Goal: Information Seeking & Learning: Learn about a topic

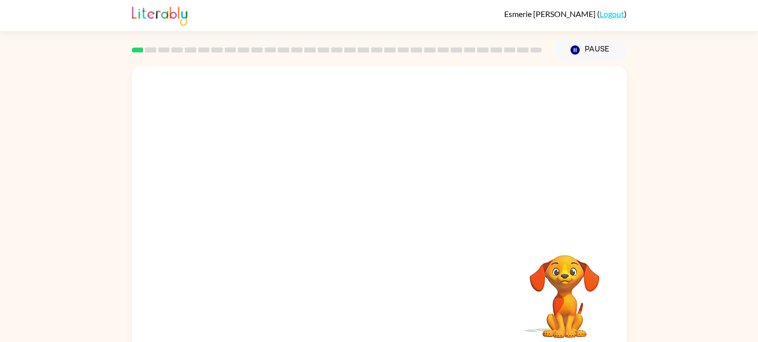
click at [641, 181] on div "Your browser must support playing .mp4 files to use Literably. Please try using…" at bounding box center [379, 206] width 758 height 290
click at [379, 224] on button "button" at bounding box center [379, 213] width 64 height 36
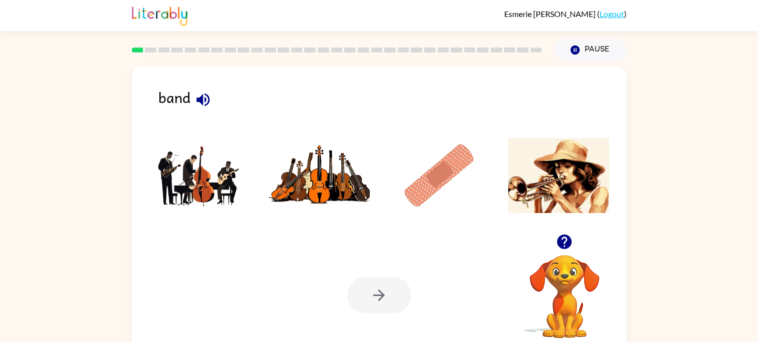
click at [377, 221] on ul at bounding box center [379, 177] width 475 height 95
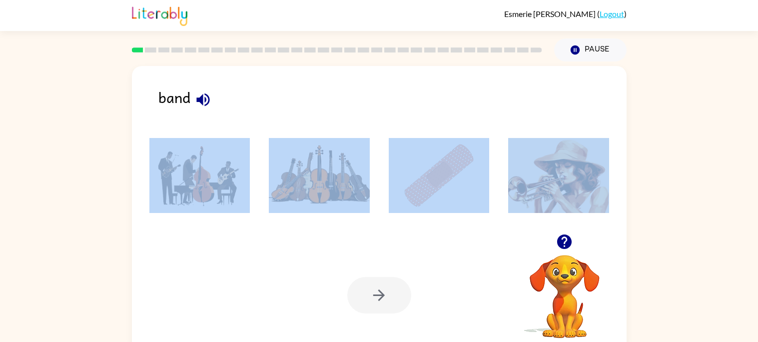
click at [431, 200] on img at bounding box center [439, 175] width 101 height 75
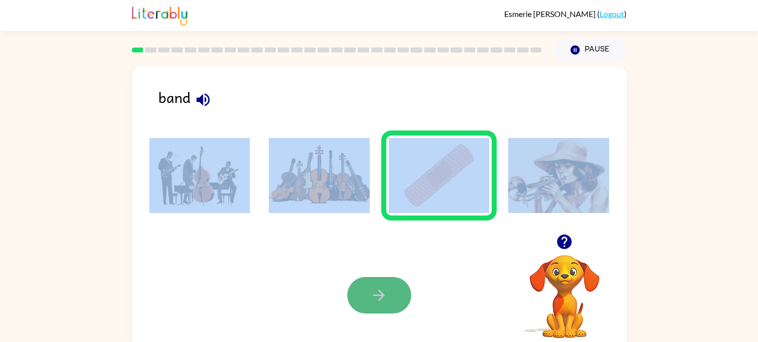
click at [365, 299] on button "button" at bounding box center [379, 295] width 64 height 36
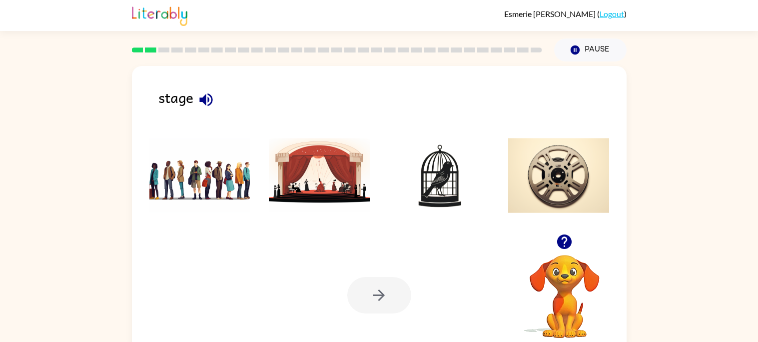
click at [365, 300] on div at bounding box center [379, 295] width 64 height 36
click at [365, 301] on div at bounding box center [379, 295] width 64 height 36
click at [296, 178] on img at bounding box center [319, 175] width 101 height 75
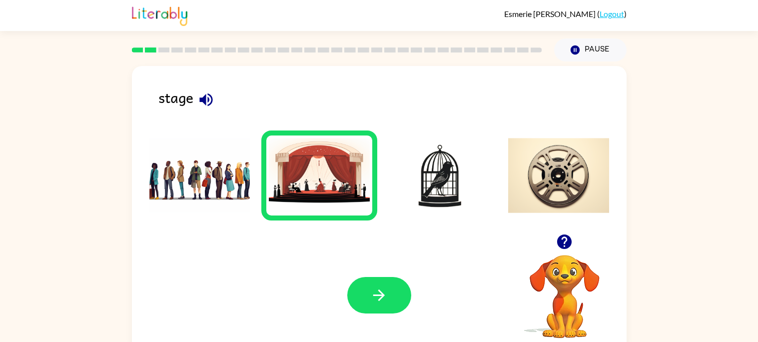
click at [368, 269] on div "Your browser must support playing .mp4 files to use Literably. Please try using…" at bounding box center [379, 295] width 495 height 112
click at [372, 288] on icon "button" at bounding box center [378, 294] width 17 height 17
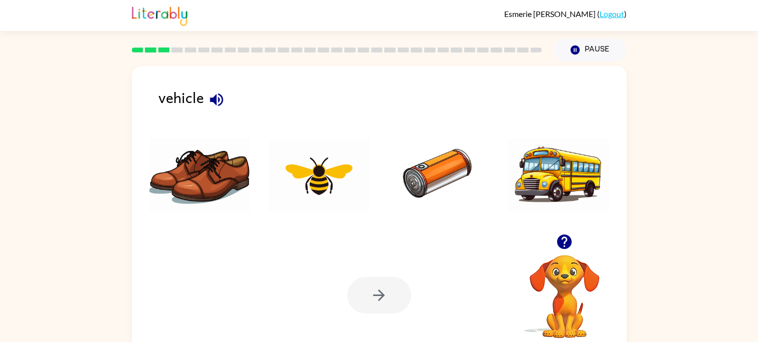
click at [531, 191] on img at bounding box center [558, 175] width 101 height 75
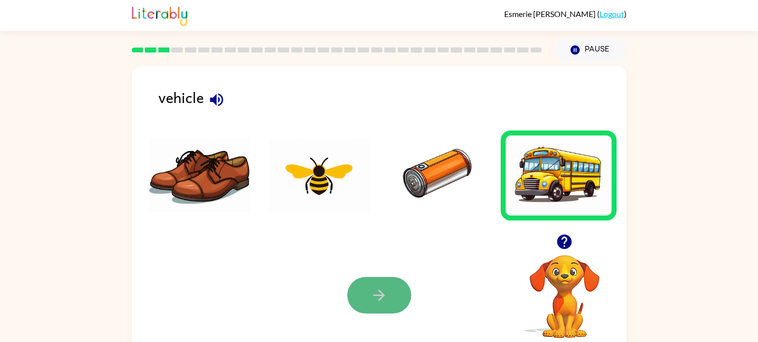
click at [364, 299] on button "button" at bounding box center [379, 295] width 64 height 36
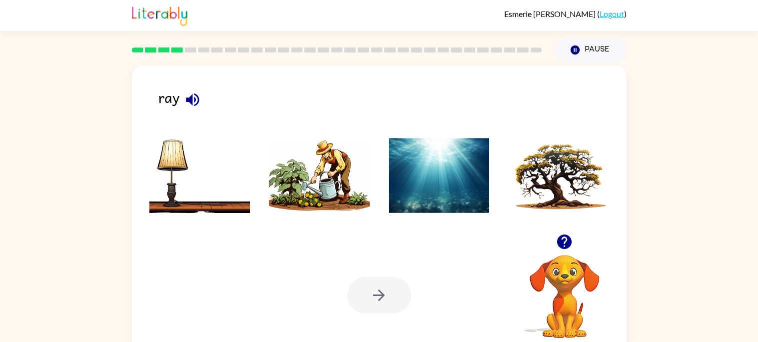
click at [473, 180] on img at bounding box center [439, 175] width 101 height 75
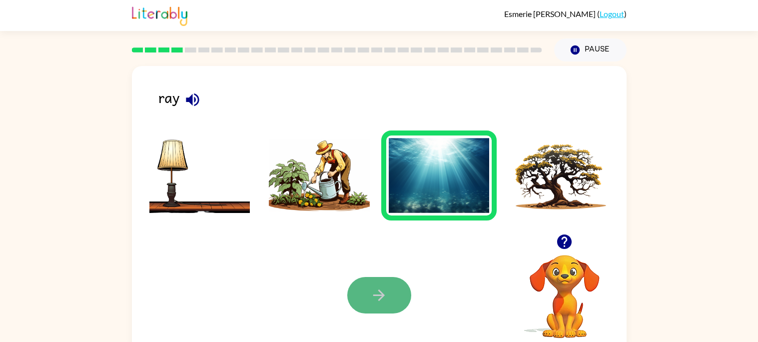
click at [368, 279] on button "button" at bounding box center [379, 295] width 64 height 36
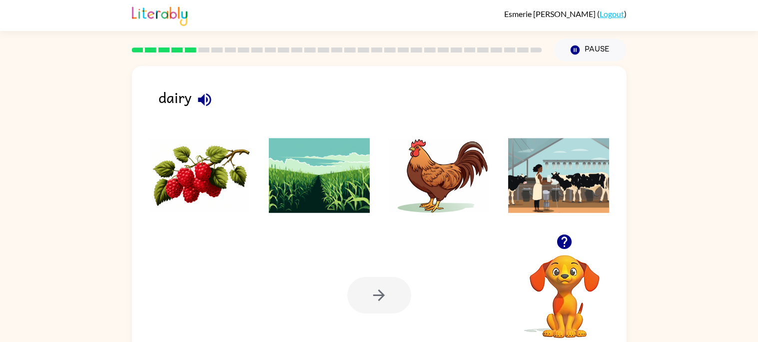
click at [375, 184] on li at bounding box center [319, 175] width 116 height 90
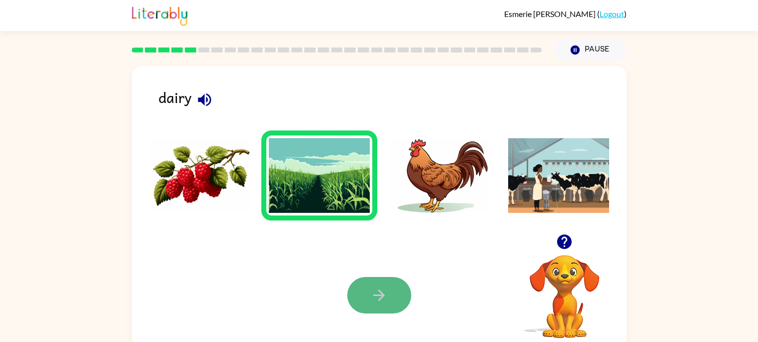
click at [370, 294] on icon "button" at bounding box center [378, 294] width 17 height 17
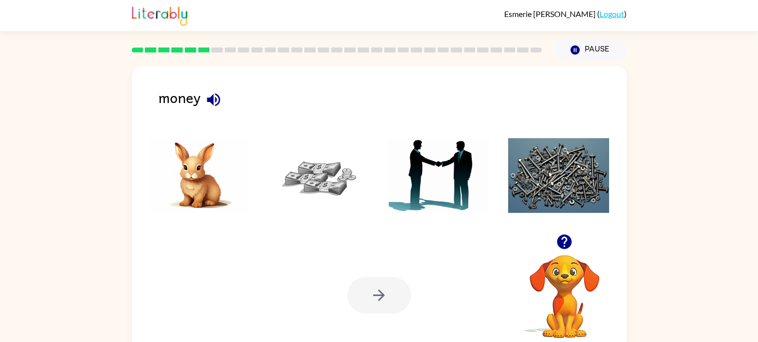
click at [329, 184] on img at bounding box center [319, 175] width 101 height 75
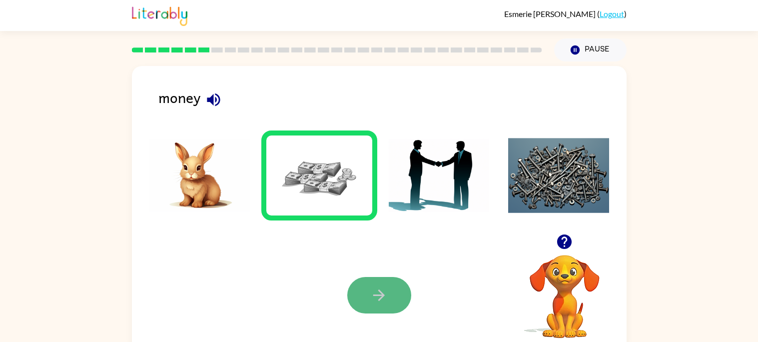
click at [377, 293] on icon "button" at bounding box center [378, 294] width 17 height 17
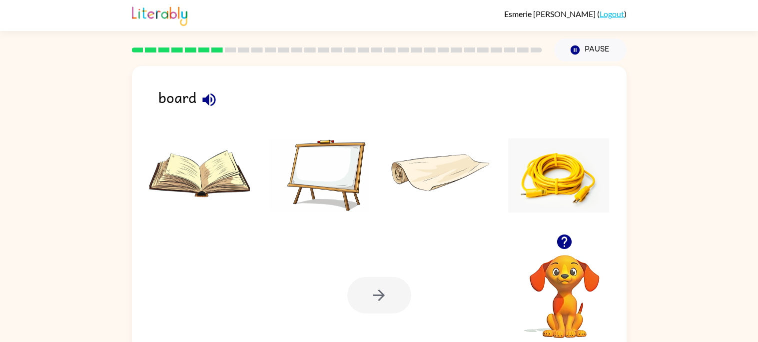
click at [208, 174] on img at bounding box center [199, 175] width 101 height 75
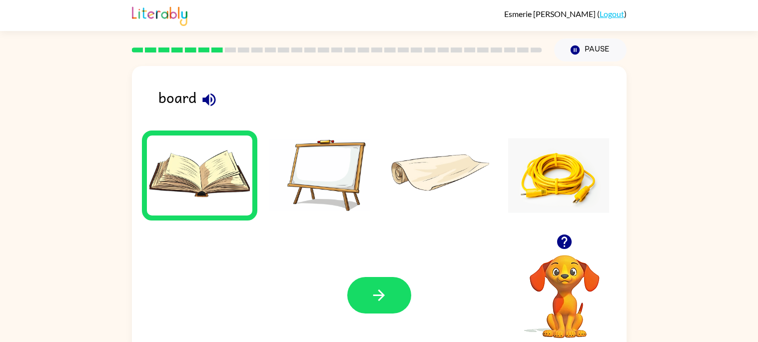
click at [345, 297] on div "Your browser must support playing .mp4 files to use Literably. Please try using…" at bounding box center [379, 295] width 495 height 112
click at [367, 292] on button "button" at bounding box center [379, 295] width 64 height 36
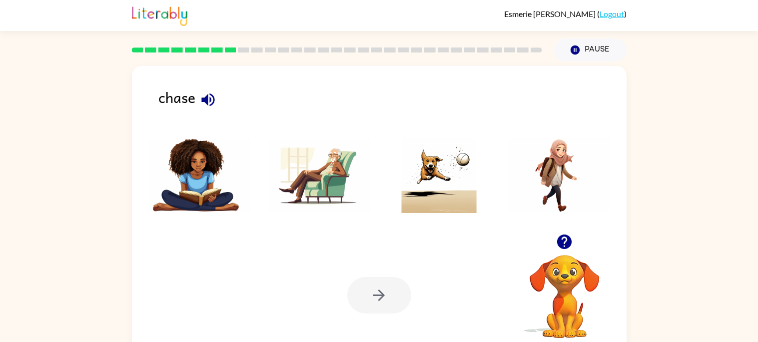
click at [459, 195] on img at bounding box center [439, 175] width 101 height 75
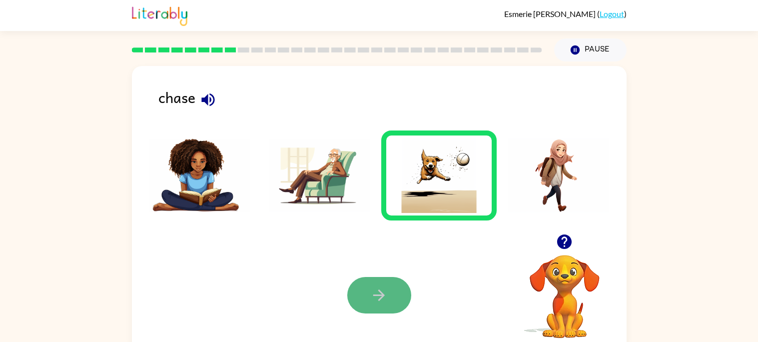
click at [370, 288] on icon "button" at bounding box center [378, 294] width 17 height 17
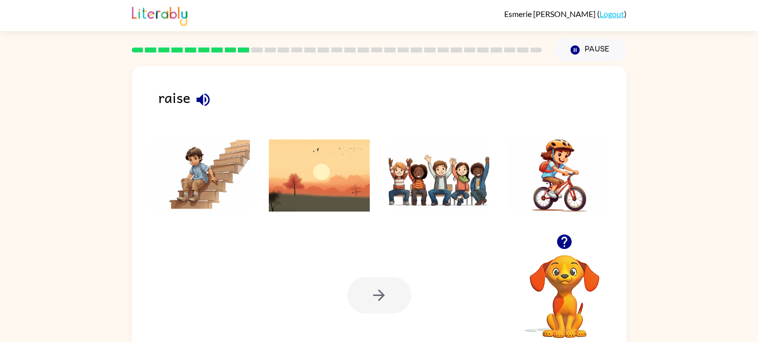
click at [324, 184] on img at bounding box center [319, 175] width 101 height 75
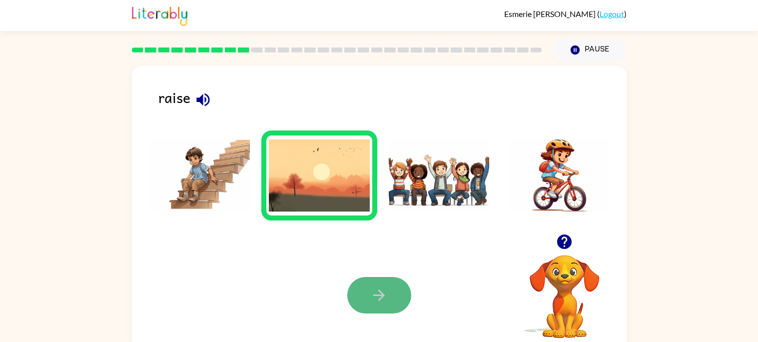
click at [360, 290] on button "button" at bounding box center [379, 295] width 64 height 36
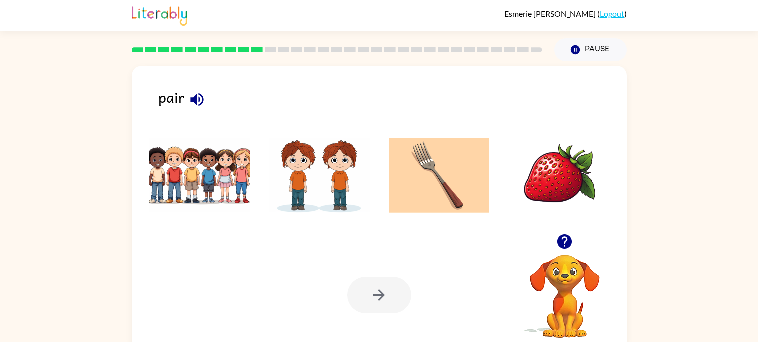
click at [342, 186] on img at bounding box center [319, 175] width 101 height 75
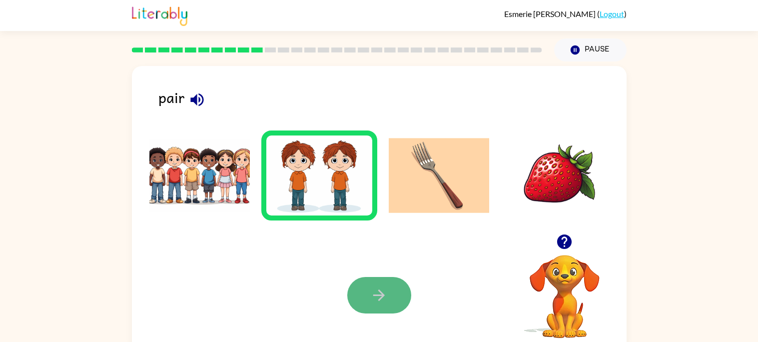
click at [365, 293] on button "button" at bounding box center [379, 295] width 64 height 36
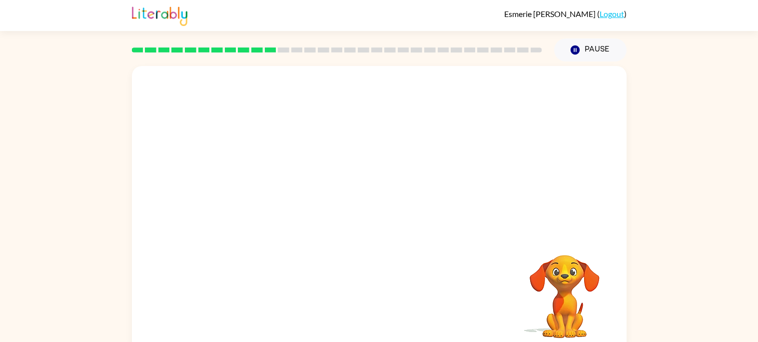
click at [389, 265] on div "Your browser must support playing .mp4 files to use Literably. Please try using…" at bounding box center [379, 208] width 495 height 285
click at [388, 259] on div "Your browser must support playing .mp4 files to use Literably. Please try using…" at bounding box center [379, 208] width 495 height 285
click at [384, 259] on div "Your browser must support playing .mp4 files to use Literably. Please try using…" at bounding box center [379, 208] width 495 height 285
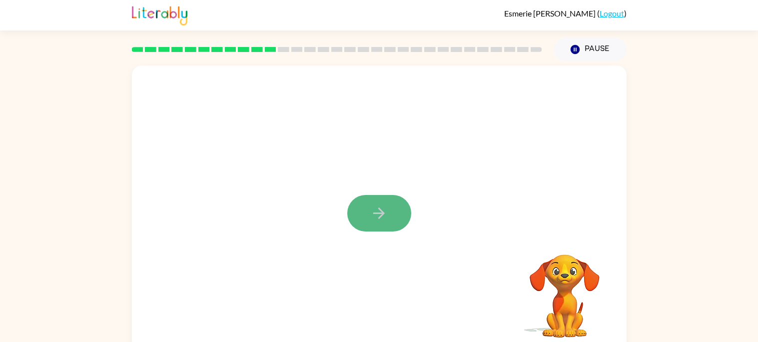
click at [358, 209] on button "button" at bounding box center [379, 213] width 64 height 36
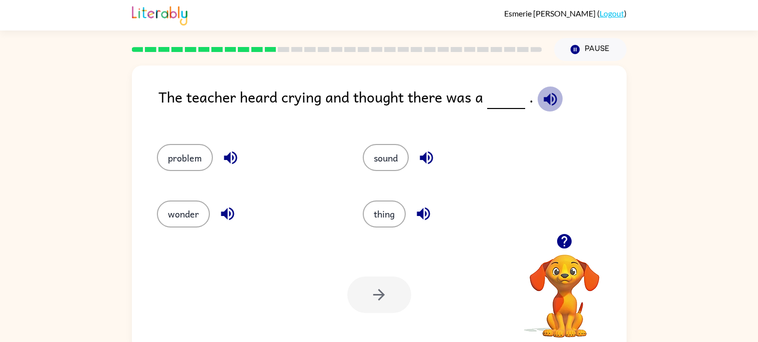
click at [547, 102] on icon "button" at bounding box center [550, 98] width 13 height 13
click at [389, 214] on button "thing" at bounding box center [384, 213] width 43 height 27
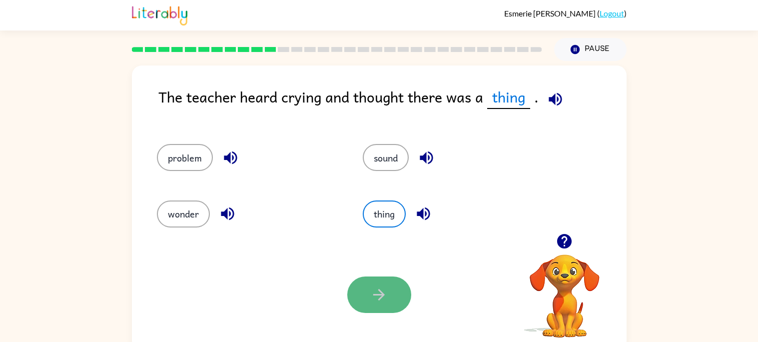
click at [369, 308] on button "button" at bounding box center [379, 294] width 64 height 36
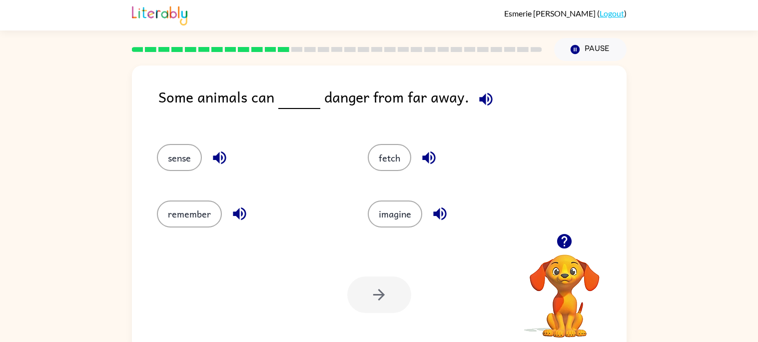
click at [384, 229] on div "imagine" at bounding box center [454, 209] width 211 height 56
click at [432, 209] on icon "button" at bounding box center [439, 213] width 17 height 17
click at [402, 213] on button "imagine" at bounding box center [395, 213] width 54 height 27
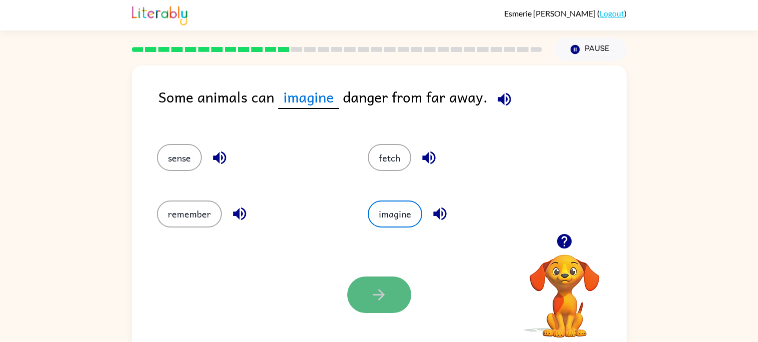
click at [365, 301] on button "button" at bounding box center [379, 294] width 64 height 36
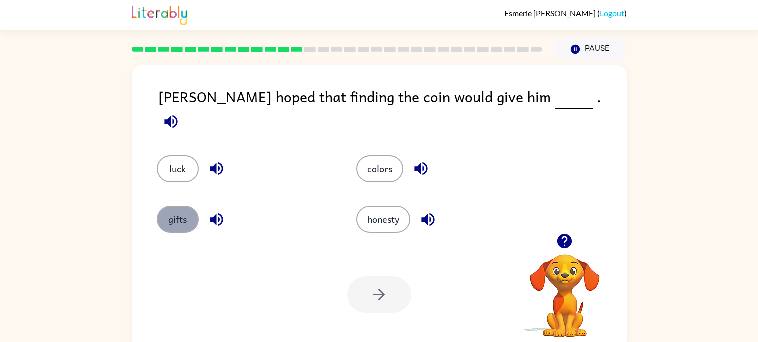
click at [178, 218] on button "gifts" at bounding box center [178, 219] width 42 height 27
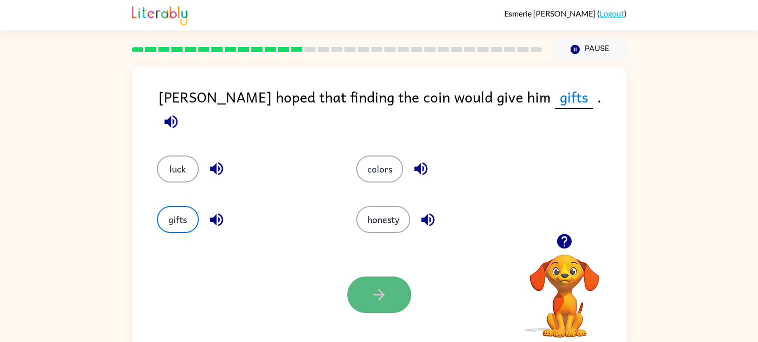
click at [362, 309] on button "button" at bounding box center [379, 294] width 64 height 36
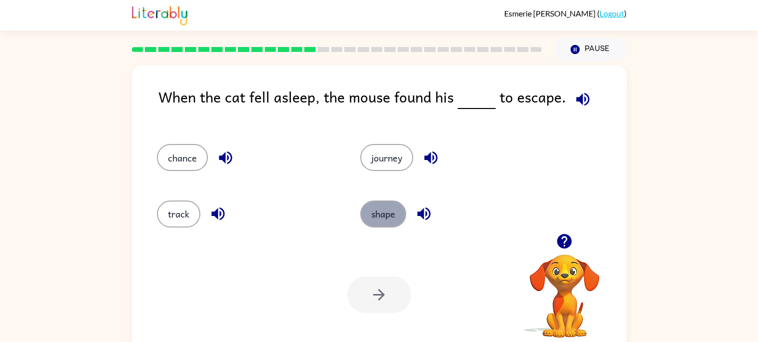
click at [373, 222] on button "shape" at bounding box center [383, 213] width 46 height 27
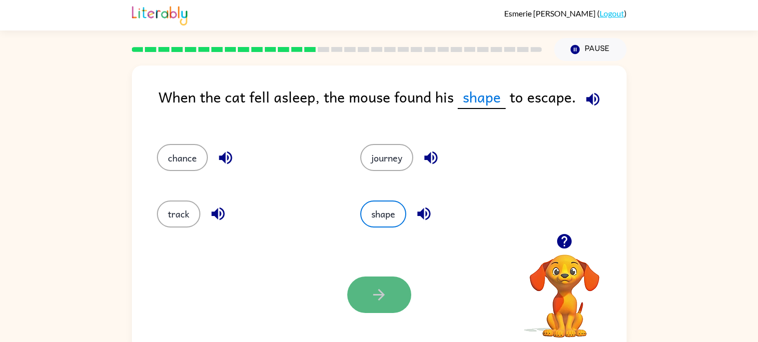
click at [366, 280] on button "button" at bounding box center [379, 294] width 64 height 36
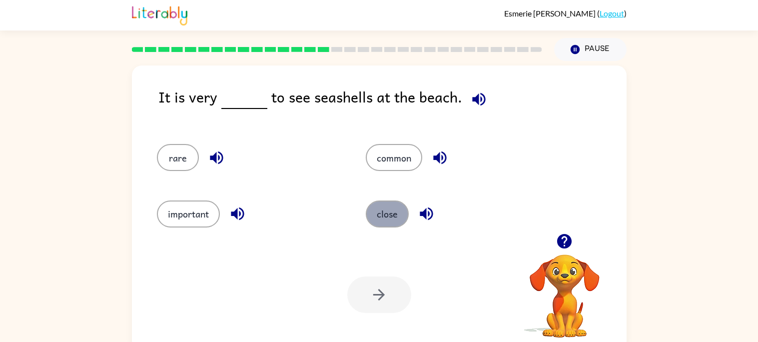
click at [383, 206] on button "close" at bounding box center [387, 213] width 43 height 27
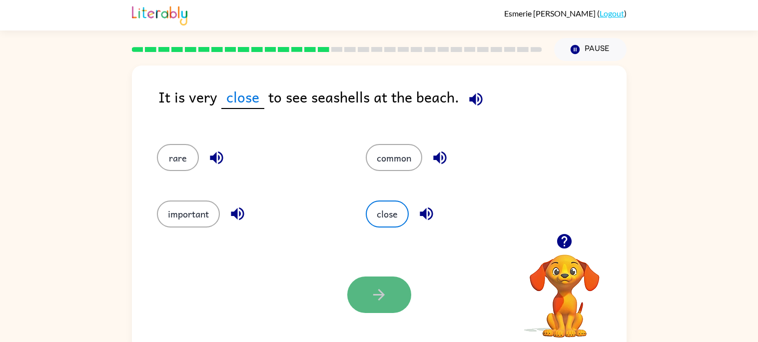
click at [393, 306] on button "button" at bounding box center [379, 294] width 64 height 36
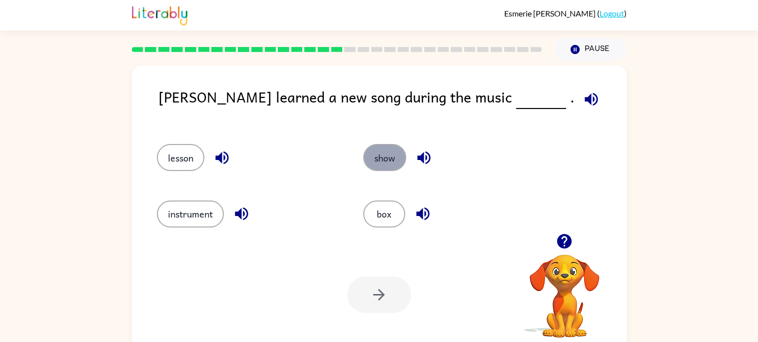
click at [398, 150] on button "show" at bounding box center [384, 157] width 43 height 27
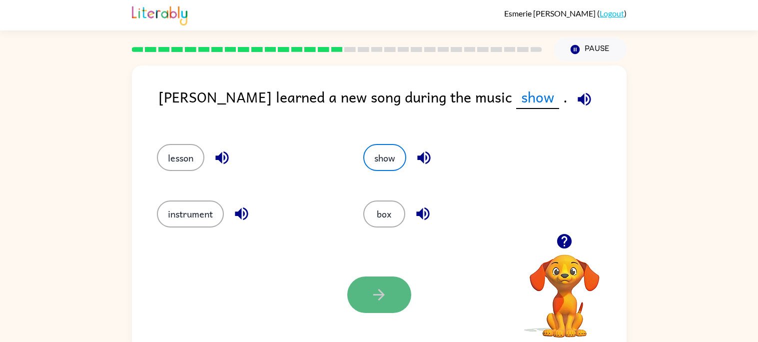
click at [375, 302] on icon "button" at bounding box center [378, 294] width 17 height 17
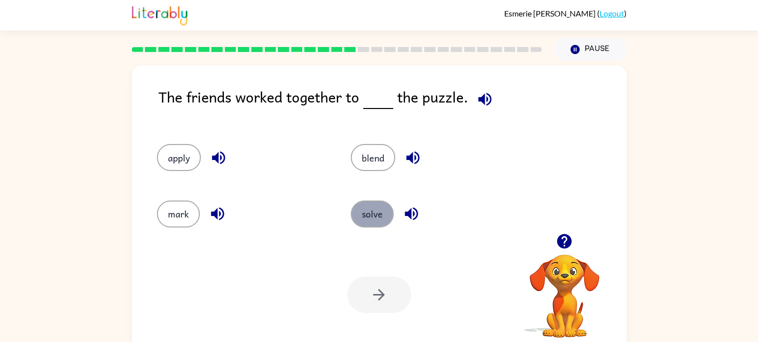
click at [377, 223] on button "solve" at bounding box center [372, 213] width 43 height 27
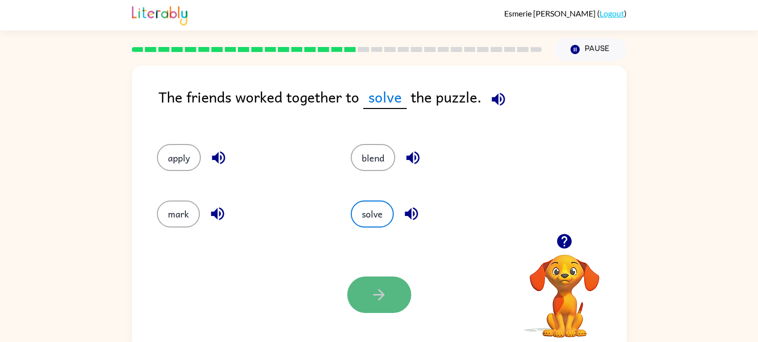
click at [370, 289] on icon "button" at bounding box center [378, 294] width 17 height 17
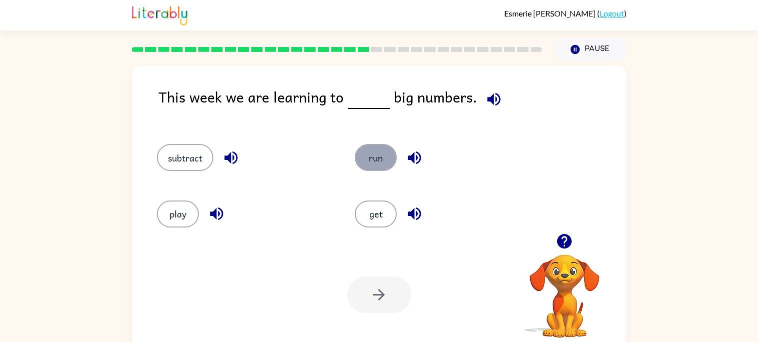
click at [372, 153] on button "run" at bounding box center [376, 157] width 42 height 27
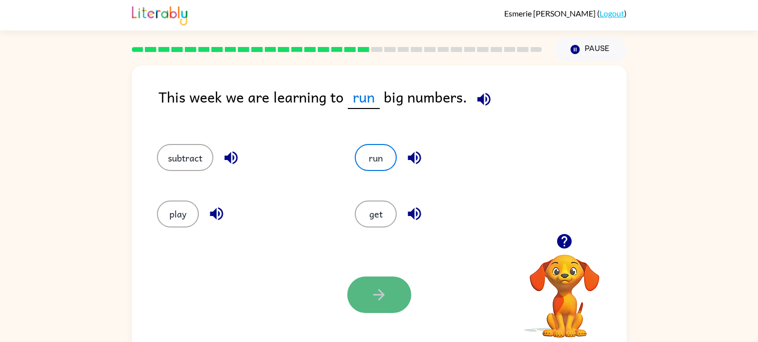
click at [374, 297] on icon "button" at bounding box center [378, 294] width 17 height 17
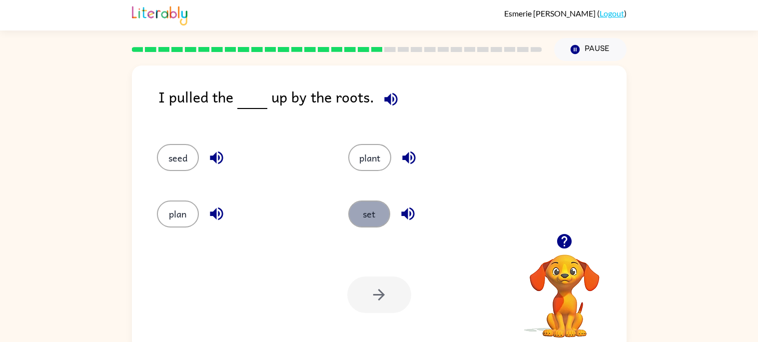
click at [368, 217] on button "set" at bounding box center [369, 213] width 42 height 27
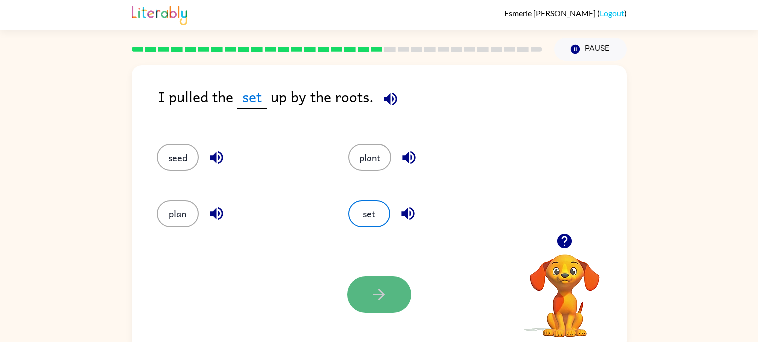
click at [362, 284] on button "button" at bounding box center [379, 294] width 64 height 36
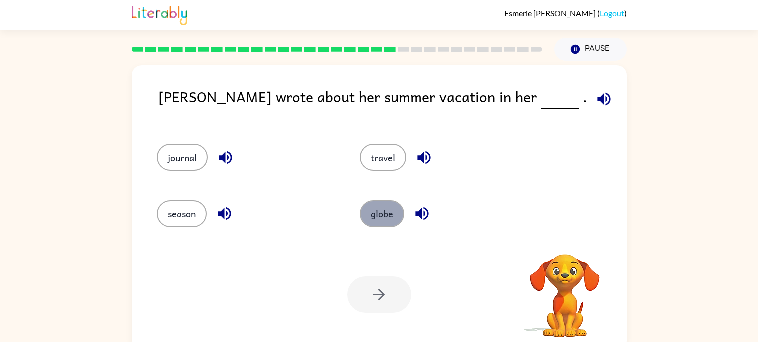
click at [372, 221] on button "globe" at bounding box center [382, 213] width 44 height 27
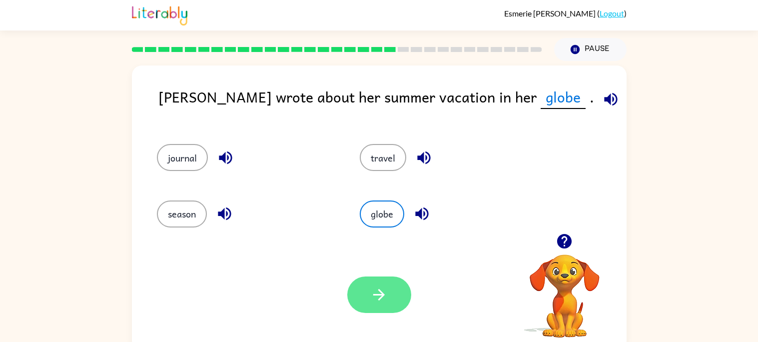
click at [377, 305] on button "button" at bounding box center [379, 294] width 64 height 36
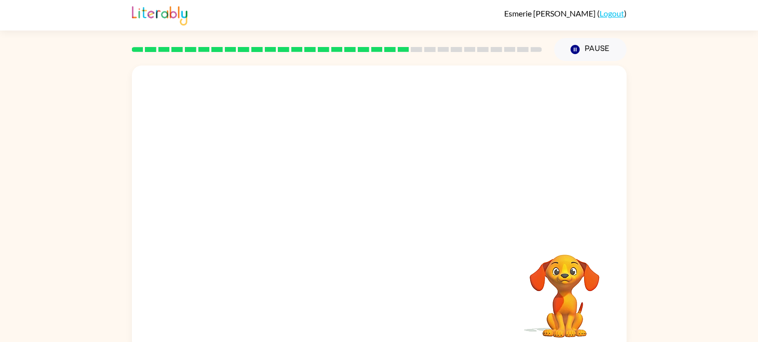
click at [377, 305] on div "Your browser must support playing .mp4 files to use Literably. Please try using…" at bounding box center [379, 207] width 495 height 285
click at [434, 201] on video "Your browser must support playing .mp4 files to use Literably. Please try using…" at bounding box center [379, 149] width 495 height 168
click at [292, 153] on video "Your browser must support playing .mp4 files to use Literably. Please try using…" at bounding box center [379, 149] width 495 height 168
click at [321, 154] on video "Your browser must support playing .mp4 files to use Literably. Please try using…" at bounding box center [379, 149] width 495 height 168
click at [317, 155] on video "Your browser must support playing .mp4 files to use Literably. Please try using…" at bounding box center [379, 149] width 495 height 168
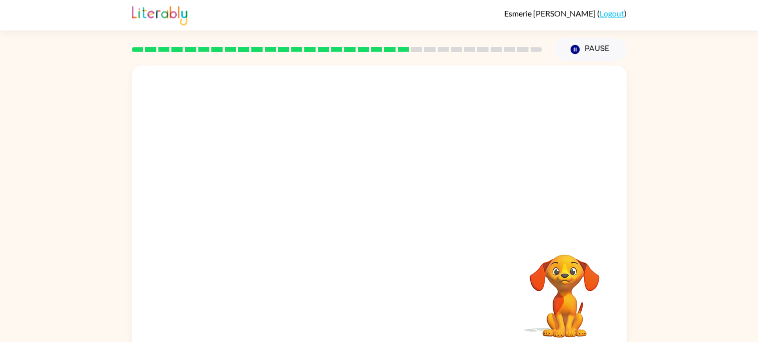
click at [318, 155] on video "Your browser must support playing .mp4 files to use Literably. Please try using…" at bounding box center [379, 149] width 495 height 168
click at [372, 212] on div at bounding box center [379, 213] width 64 height 36
click at [372, 212] on icon "button" at bounding box center [378, 212] width 17 height 17
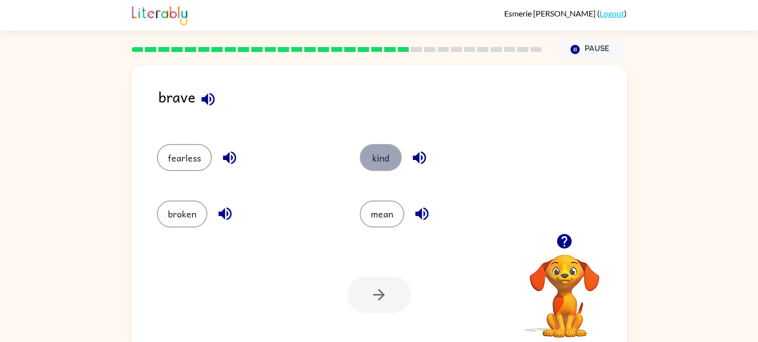
click at [365, 160] on button "kind" at bounding box center [381, 157] width 42 height 27
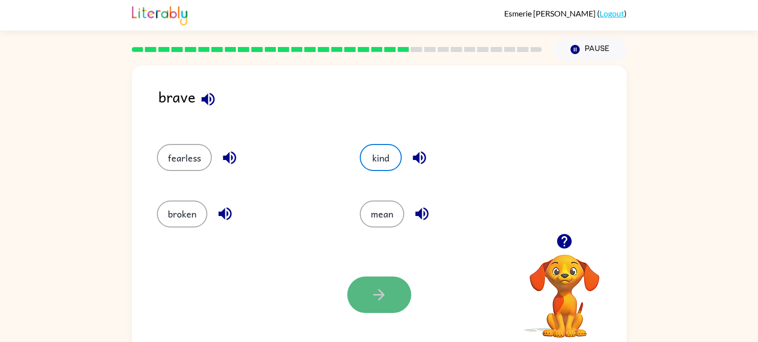
click at [359, 286] on button "button" at bounding box center [379, 294] width 64 height 36
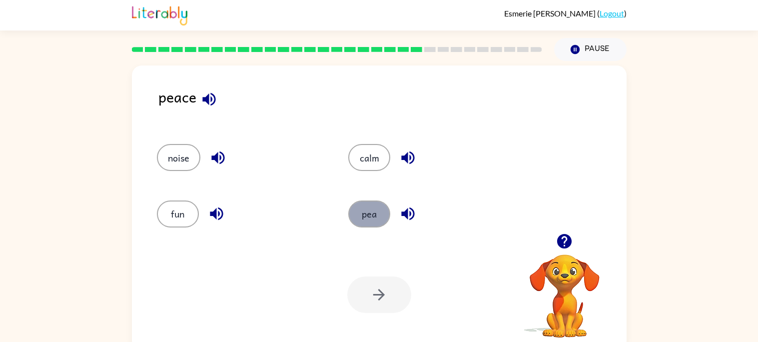
click at [362, 217] on button "pea" at bounding box center [369, 213] width 42 height 27
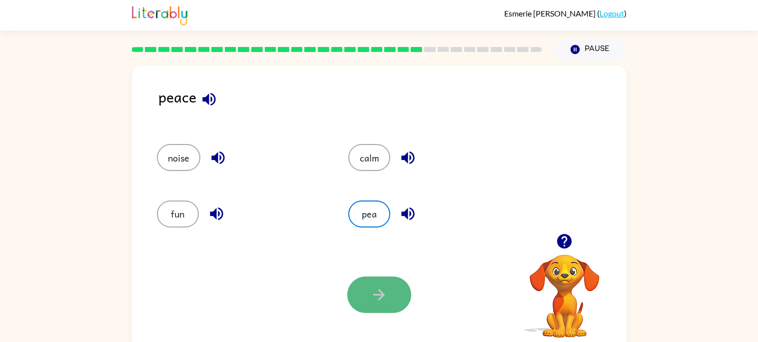
click at [361, 284] on button "button" at bounding box center [379, 294] width 64 height 36
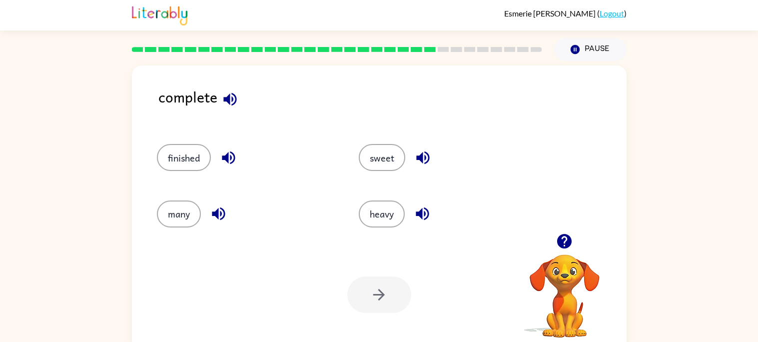
click at [362, 252] on div "Your browser must support playing .mp4 files to use Literably. Please try using…" at bounding box center [379, 294] width 495 height 112
click at [374, 293] on div at bounding box center [379, 294] width 64 height 36
click at [397, 214] on button "heavy" at bounding box center [382, 213] width 46 height 27
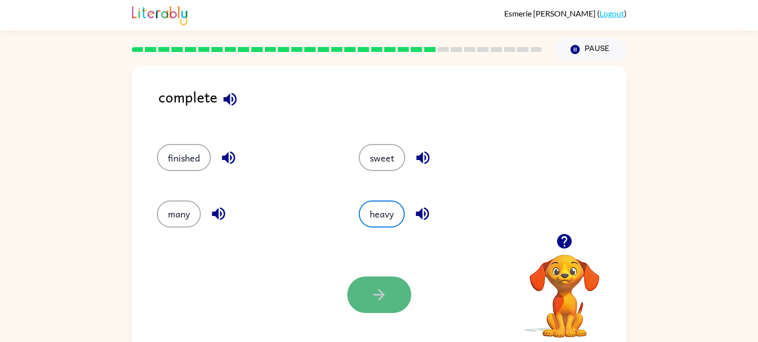
click at [377, 289] on icon "button" at bounding box center [378, 294] width 17 height 17
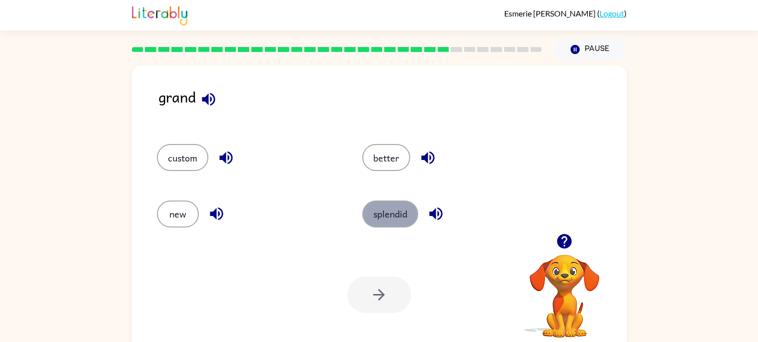
click at [383, 219] on button "splendid" at bounding box center [390, 213] width 56 height 27
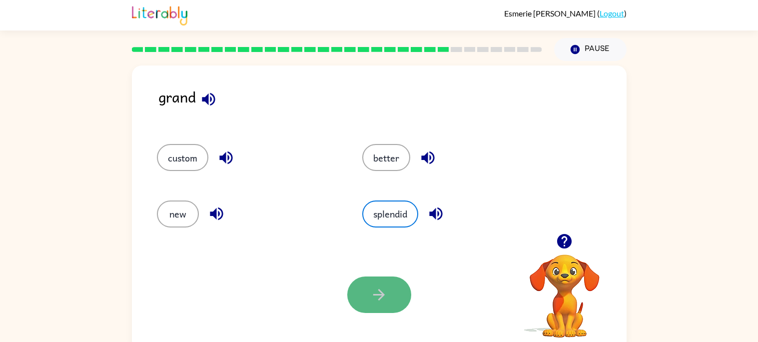
click at [372, 286] on icon "button" at bounding box center [378, 294] width 17 height 17
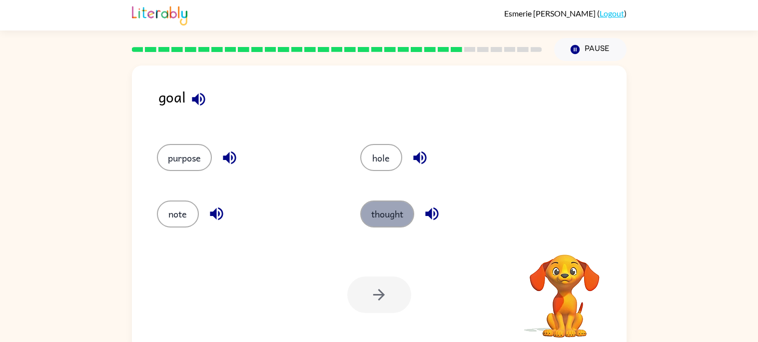
click at [381, 220] on button "thought" at bounding box center [387, 213] width 54 height 27
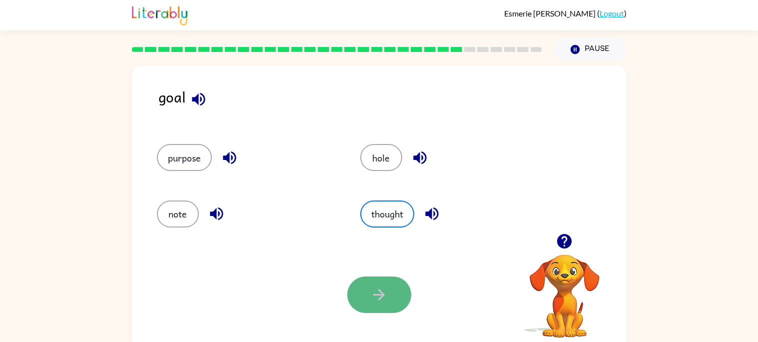
click at [366, 295] on button "button" at bounding box center [379, 294] width 64 height 36
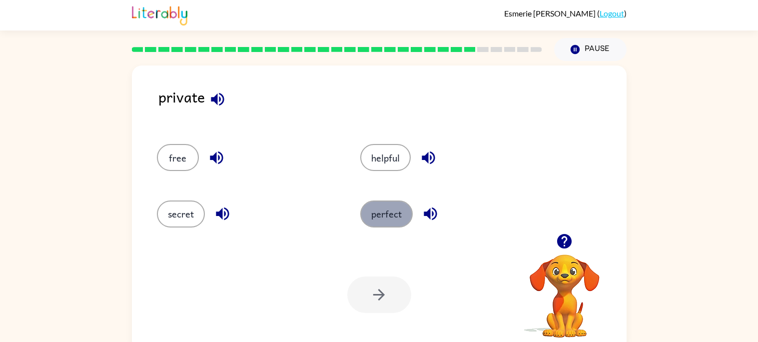
click at [392, 209] on button "perfect" at bounding box center [386, 213] width 52 height 27
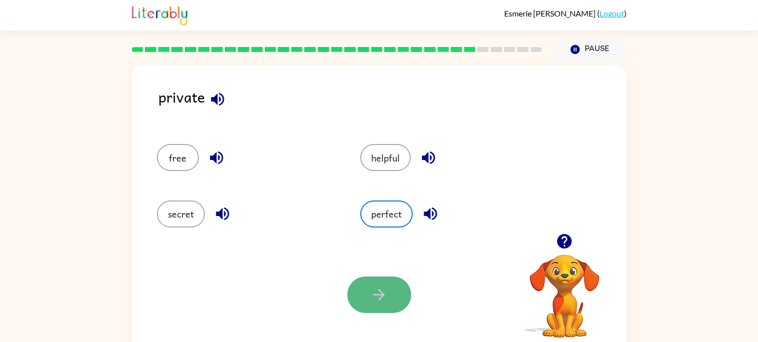
click at [387, 281] on button "button" at bounding box center [379, 294] width 64 height 36
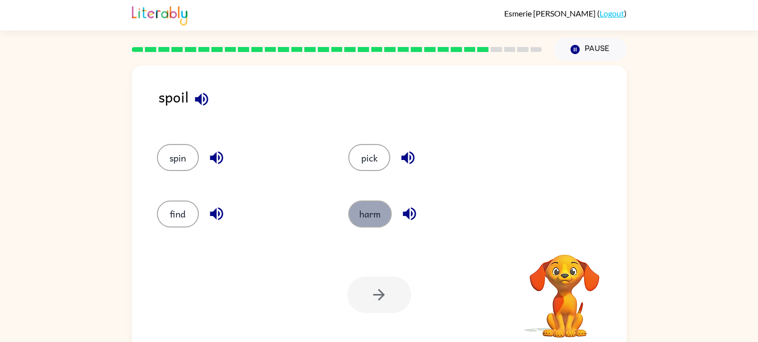
click at [370, 222] on button "harm" at bounding box center [369, 213] width 43 height 27
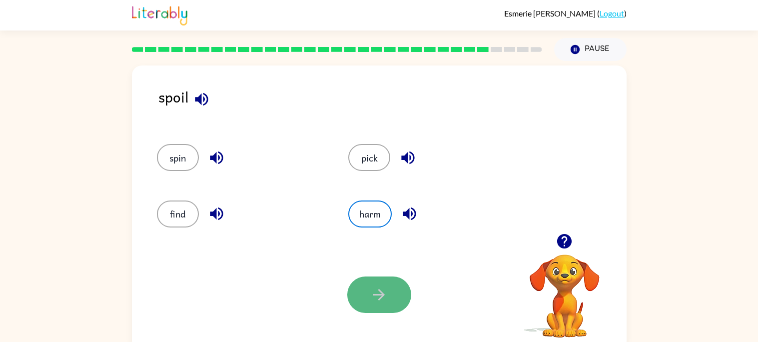
click at [373, 295] on icon "button" at bounding box center [378, 294] width 17 height 17
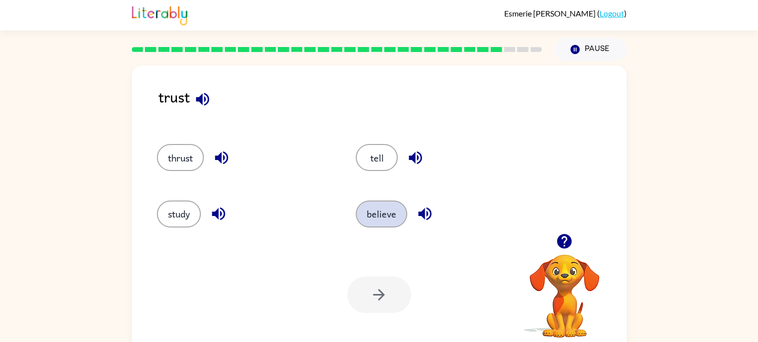
click at [376, 221] on button "believe" at bounding box center [381, 213] width 51 height 27
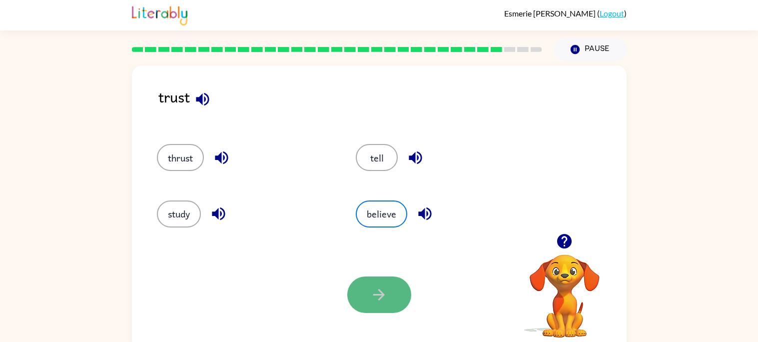
click at [373, 283] on button "button" at bounding box center [379, 294] width 64 height 36
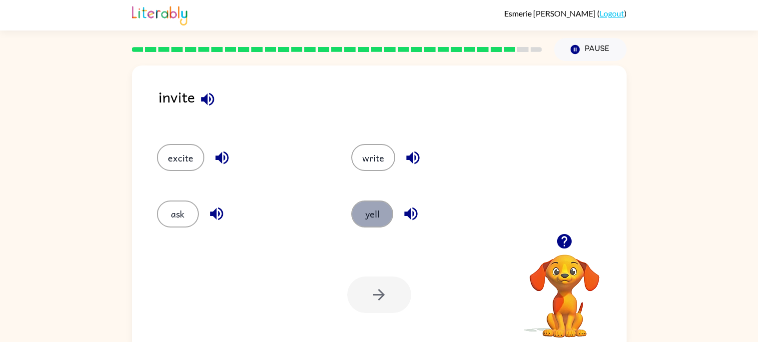
click at [373, 221] on button "yell" at bounding box center [372, 213] width 42 height 27
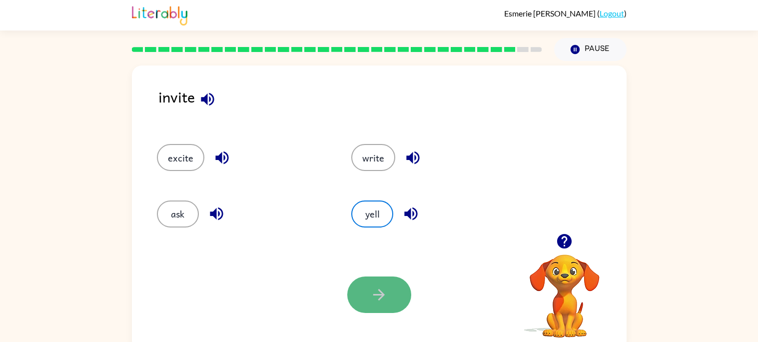
click at [378, 277] on button "button" at bounding box center [379, 294] width 64 height 36
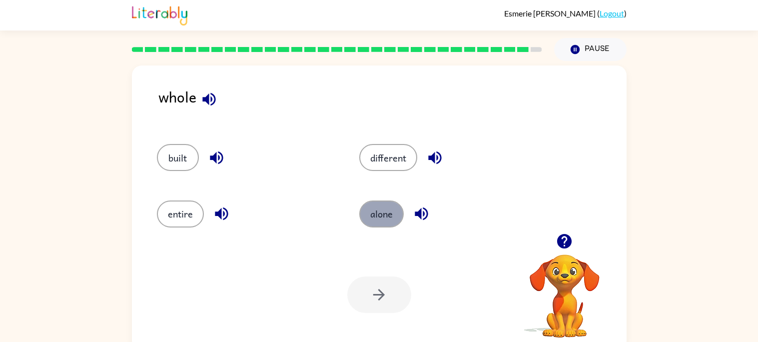
click at [372, 217] on button "alone" at bounding box center [381, 213] width 44 height 27
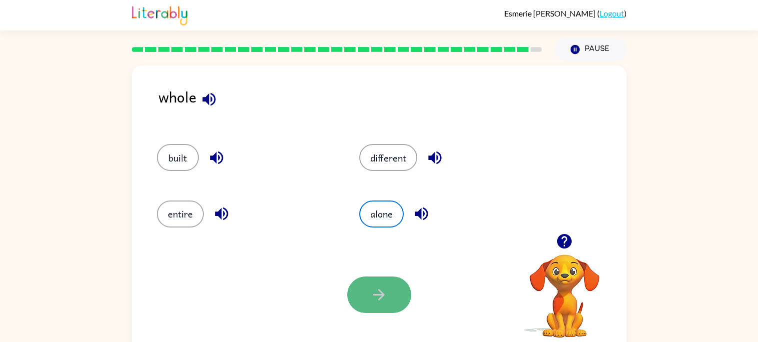
click at [384, 294] on icon "button" at bounding box center [378, 294] width 11 height 11
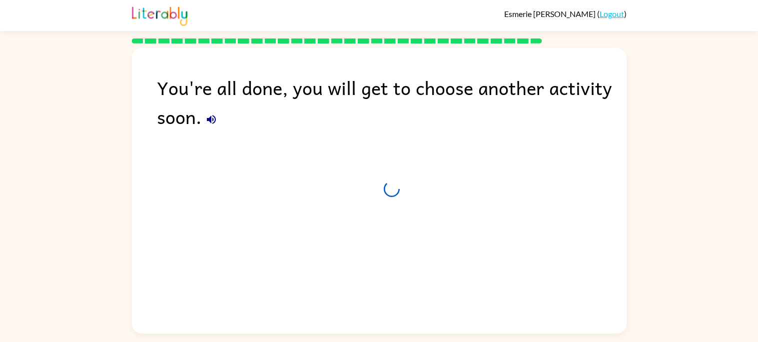
scroll to position [0, 0]
